Goal: Transaction & Acquisition: Purchase product/service

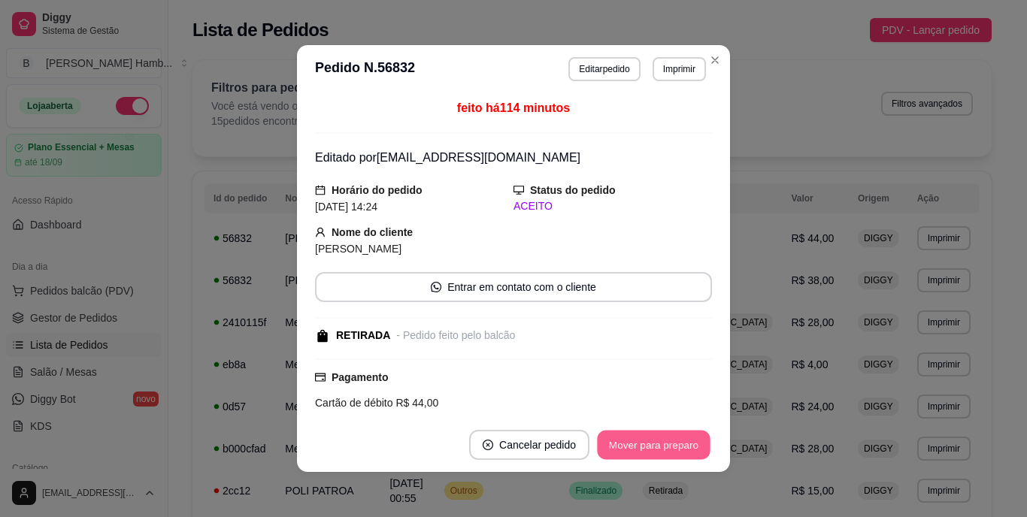
click at [612, 439] on button "Mover para preparo" at bounding box center [653, 445] width 113 height 29
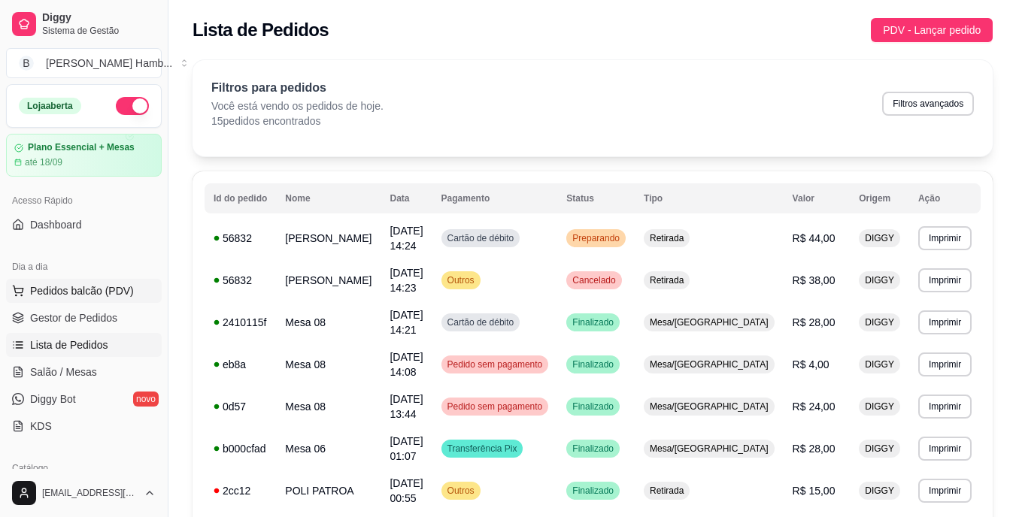
click at [114, 285] on span "Pedidos balcão (PDV)" at bounding box center [82, 290] width 104 height 15
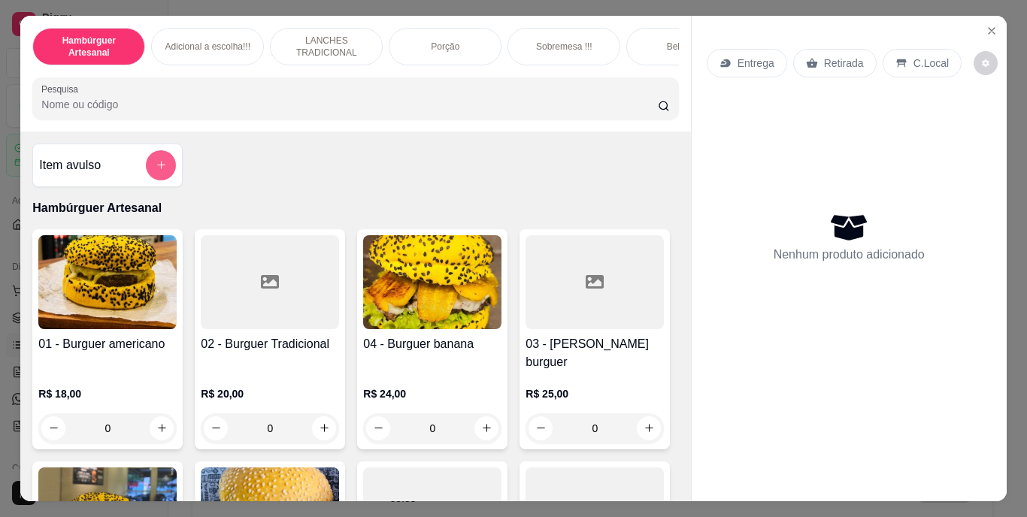
click at [162, 163] on button "add-separate-item" at bounding box center [161, 165] width 30 height 30
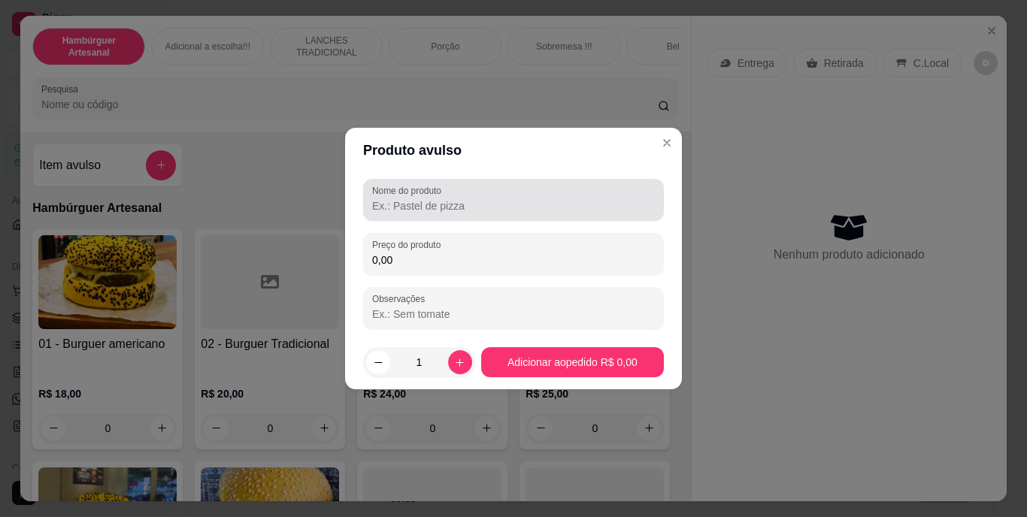
click at [409, 184] on label "Nome do produto" at bounding box center [409, 190] width 74 height 13
click at [409, 198] on input "Nome do produto" at bounding box center [513, 205] width 283 height 15
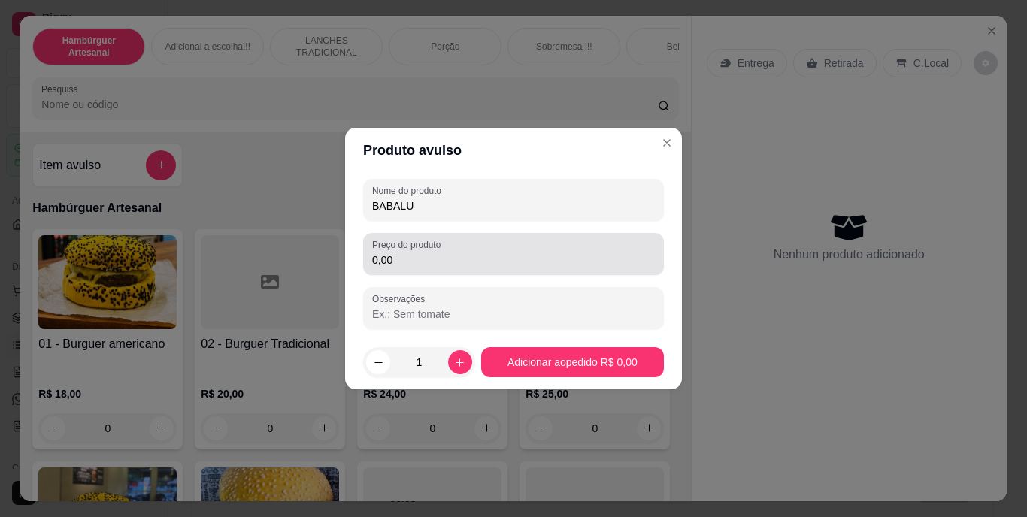
type input "BABALU"
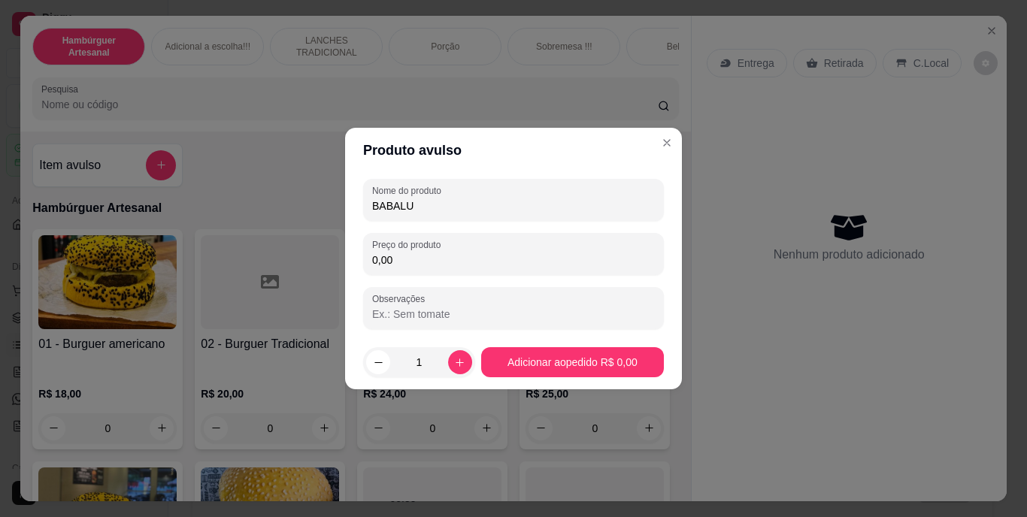
click at [415, 266] on input "0,00" at bounding box center [513, 260] width 283 height 15
type input "0,50"
click at [465, 371] on div "1" at bounding box center [419, 362] width 106 height 30
click at [457, 371] on button "increase-product-quantity" at bounding box center [459, 361] width 23 height 23
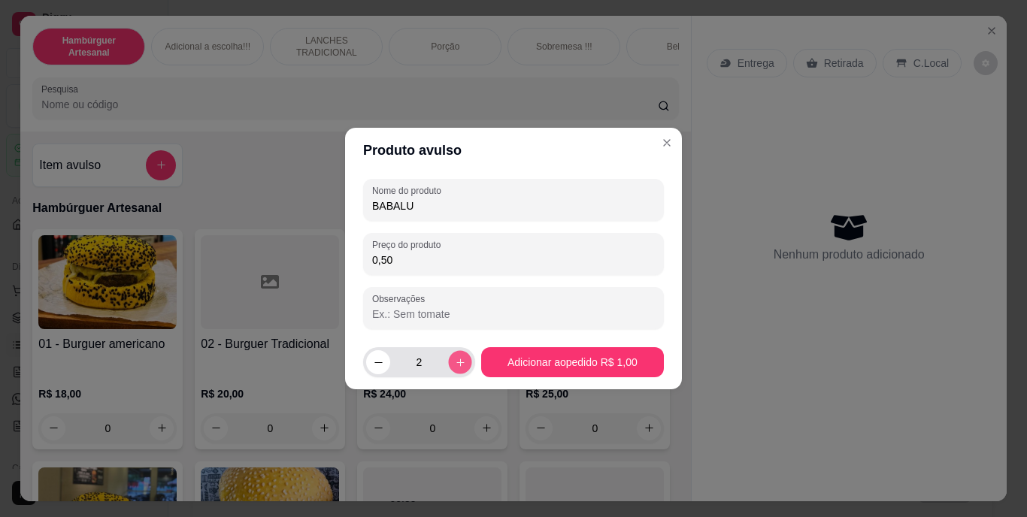
click at [457, 367] on icon "increase-product-quantity" at bounding box center [459, 362] width 11 height 11
type input "4"
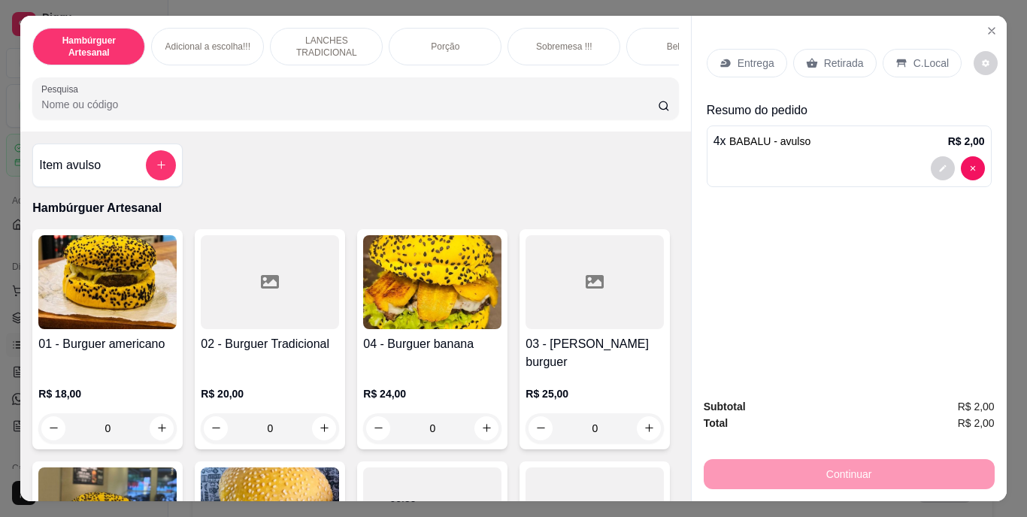
click at [832, 56] on p "Retirada" at bounding box center [844, 63] width 40 height 15
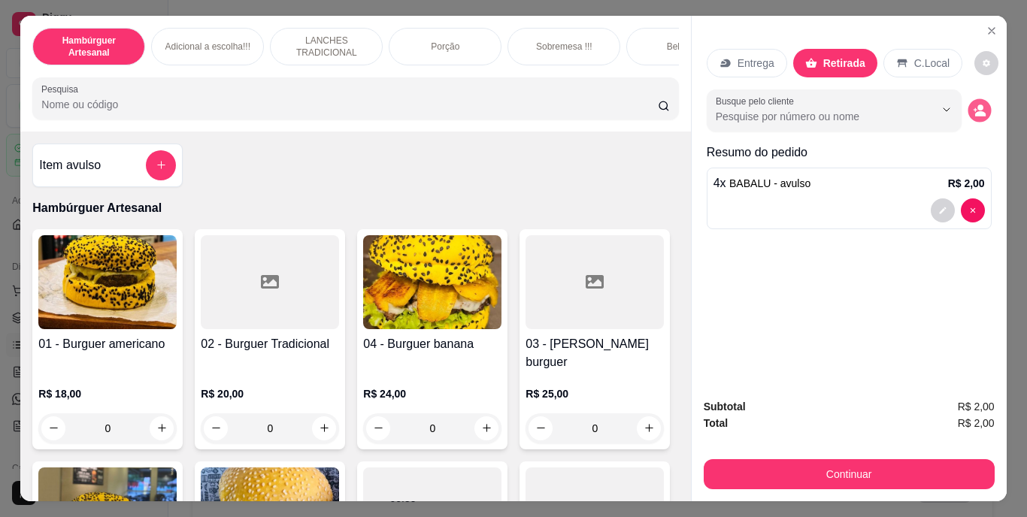
click at [967, 114] on button "decrease-product-quantity" at bounding box center [978, 109] width 23 height 23
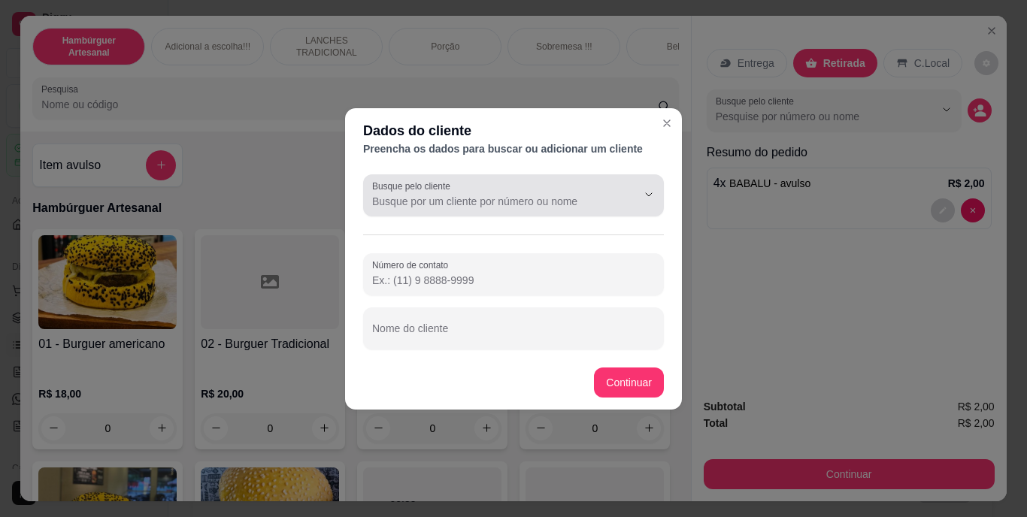
click at [610, 192] on div at bounding box center [513, 195] width 283 height 30
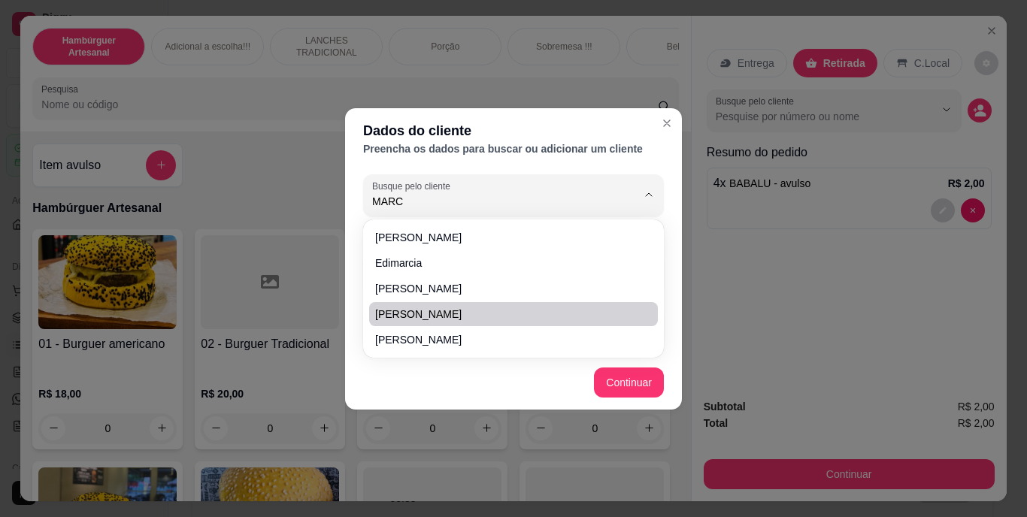
click at [609, 310] on span "[PERSON_NAME]" at bounding box center [506, 314] width 262 height 15
type input "[PERSON_NAME]"
type input "[PHONE_NUMBER]"
type input "[PERSON_NAME]"
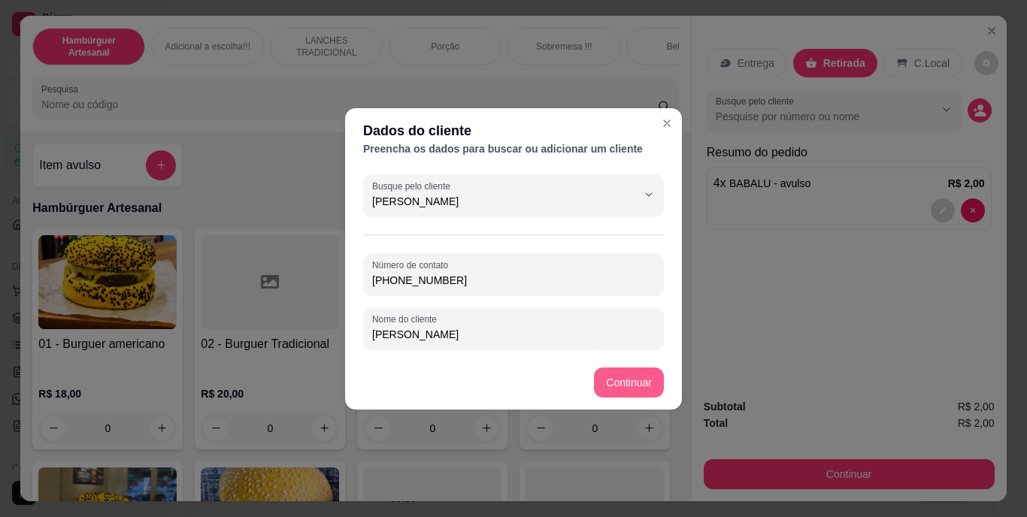
type input "[PERSON_NAME]"
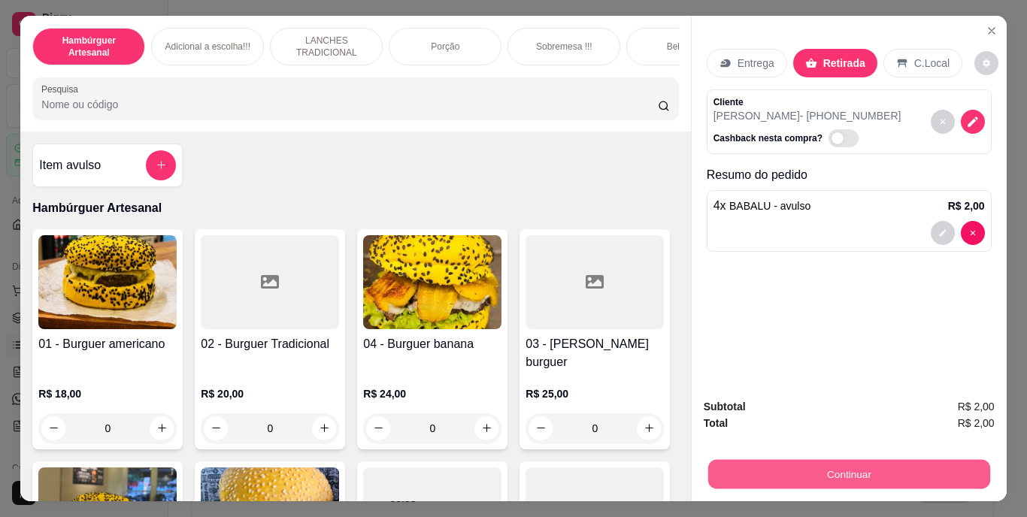
click at [728, 470] on button "Continuar" at bounding box center [848, 474] width 282 height 29
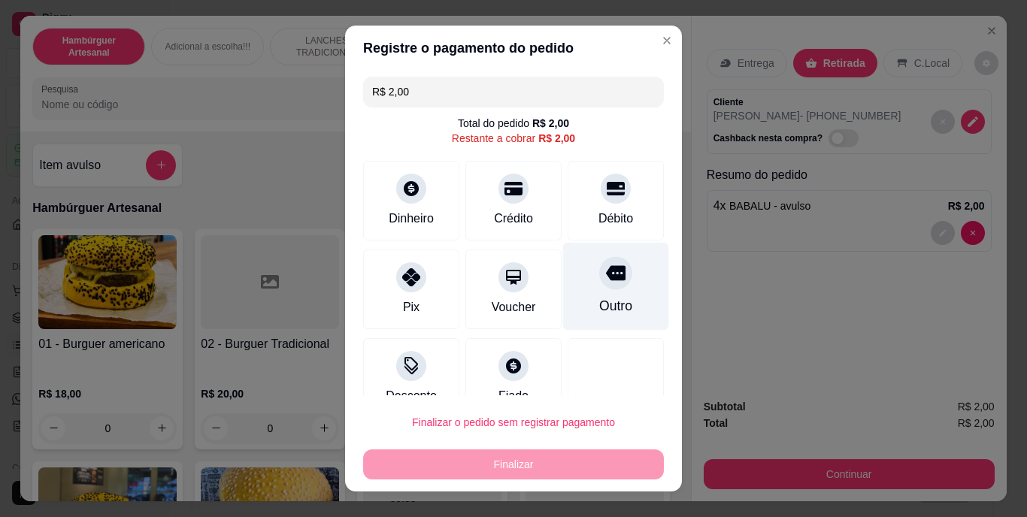
click at [583, 322] on div "Outro" at bounding box center [616, 287] width 106 height 88
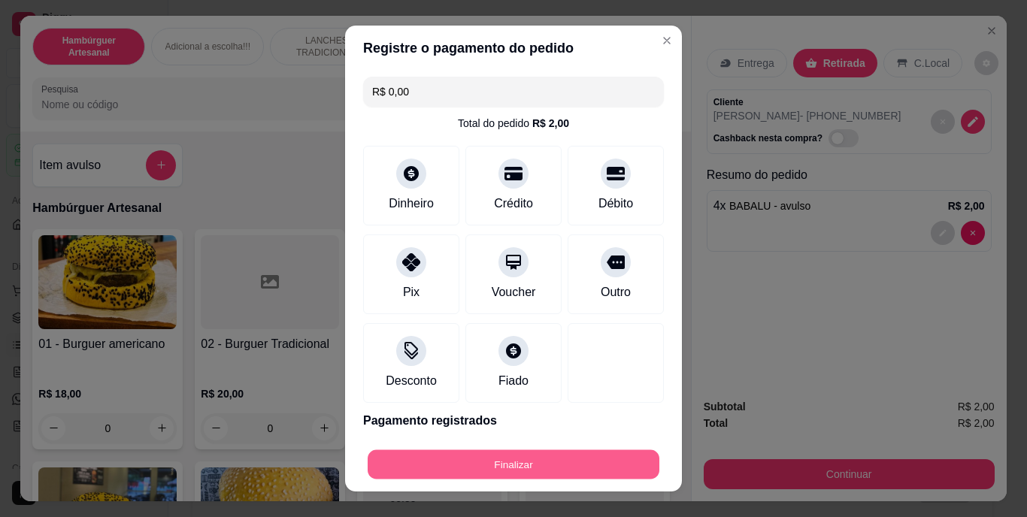
click at [584, 460] on button "Finalizar" at bounding box center [514, 464] width 292 height 29
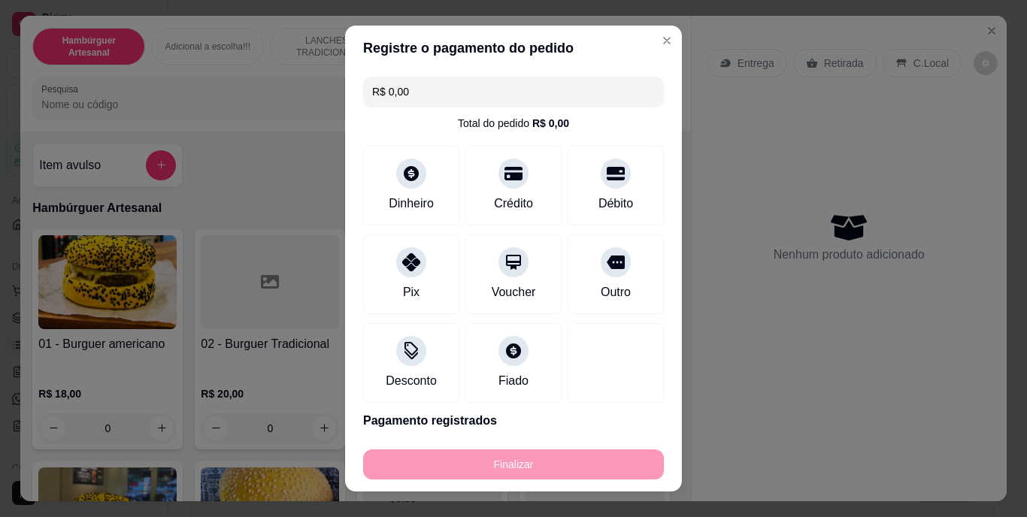
type input "-R$ 2,00"
